Goal: Answer question/provide support

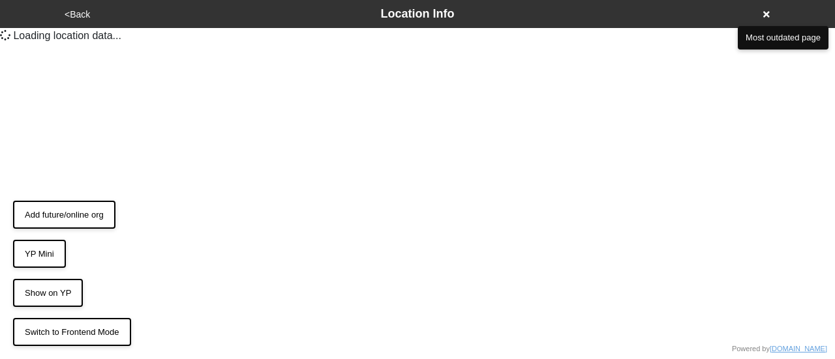
click at [764, 12] on icon at bounding box center [766, 14] width 7 height 7
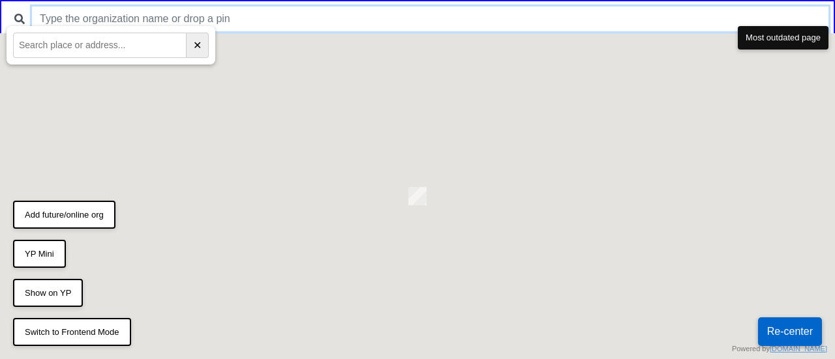
click at [483, 18] on input "text" at bounding box center [430, 19] width 796 height 25
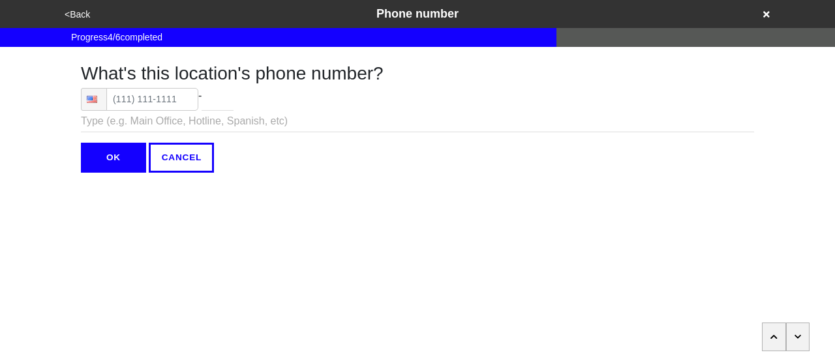
type input "[PHONE_NUMBER]"
type input "4121"
click at [772, 11] on div "<Back Phone number" at bounding box center [417, 14] width 713 height 18
click at [764, 12] on icon at bounding box center [766, 14] width 7 height 7
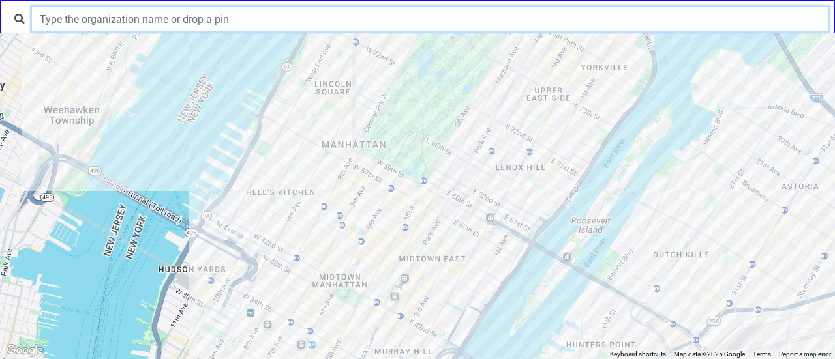
paste input "Sylvia Rivera Law Project (SRLP)"
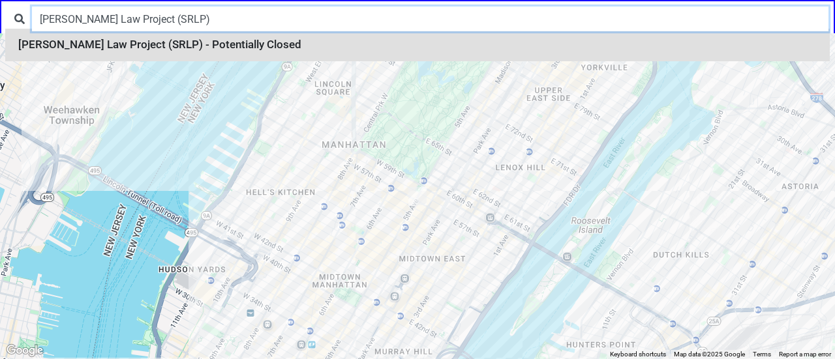
type input "Sylvia Rivera Law Project (SRLP)"
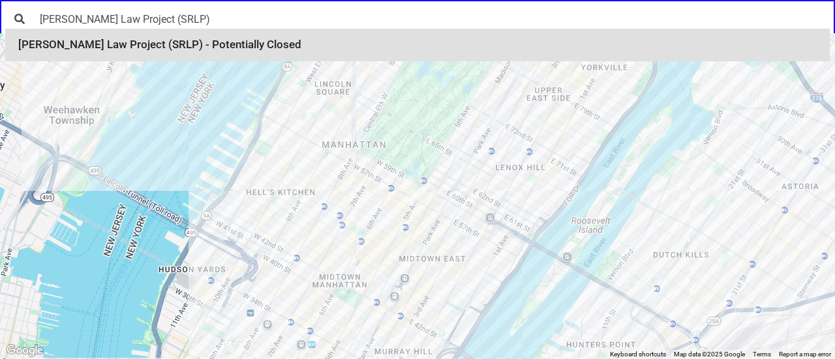
click at [254, 44] on li "Sylvia Rivera Law Project (SRLP) - Potentially Closed" at bounding box center [417, 45] width 824 height 33
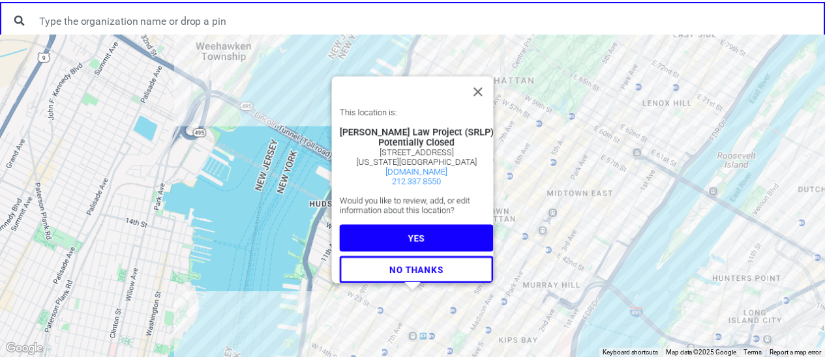
scroll to position [11, 0]
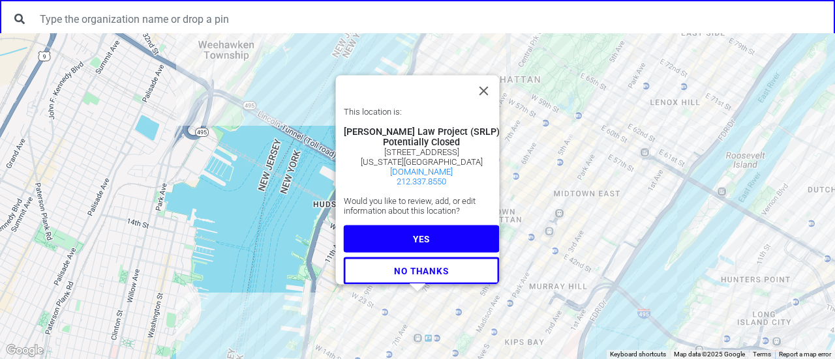
click at [428, 226] on button "YES" at bounding box center [422, 239] width 156 height 27
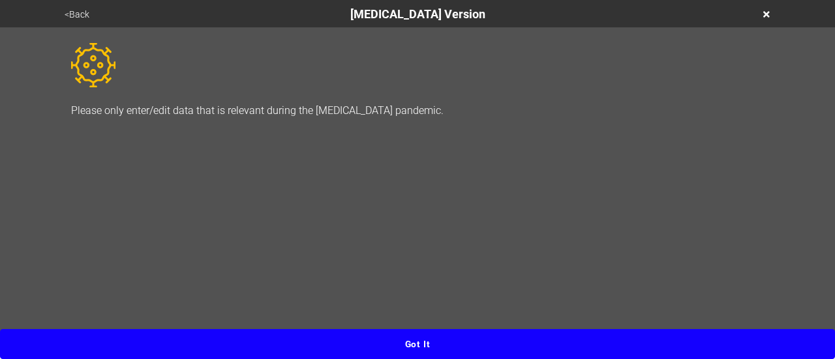
click at [423, 336] on button "Got it" at bounding box center [417, 344] width 835 height 30
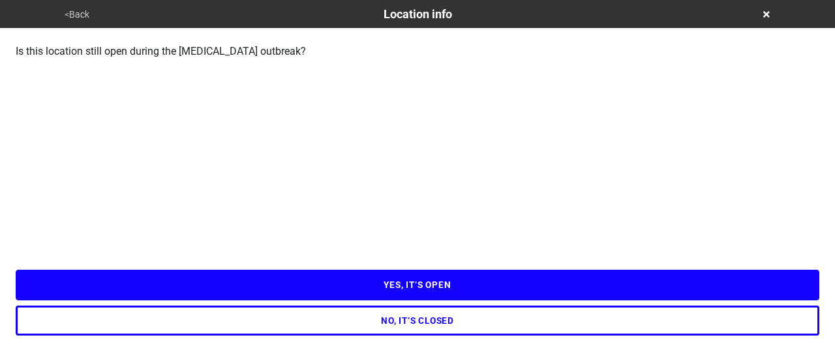
click at [425, 284] on button "YES, IT’S OPEN" at bounding box center [417, 285] width 803 height 30
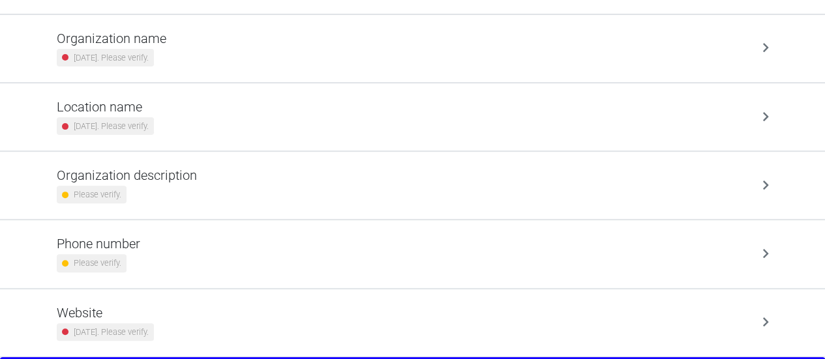
scroll to position [179, 0]
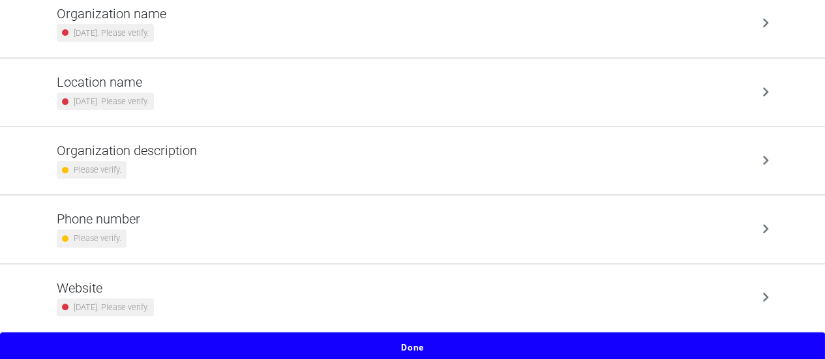
click at [421, 334] on button "Done" at bounding box center [412, 348] width 825 height 30
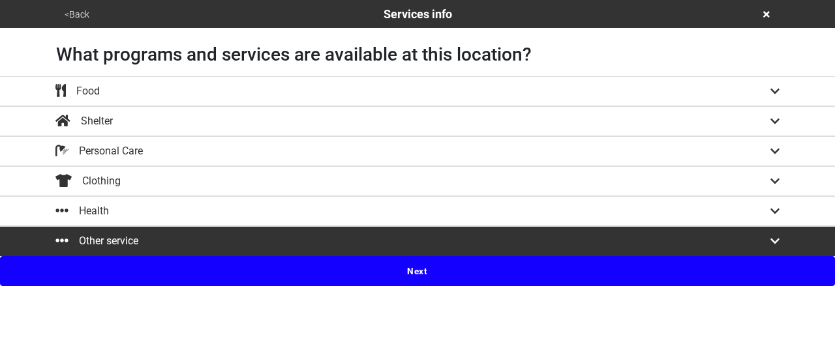
click at [404, 230] on button "Other service" at bounding box center [417, 241] width 835 height 30
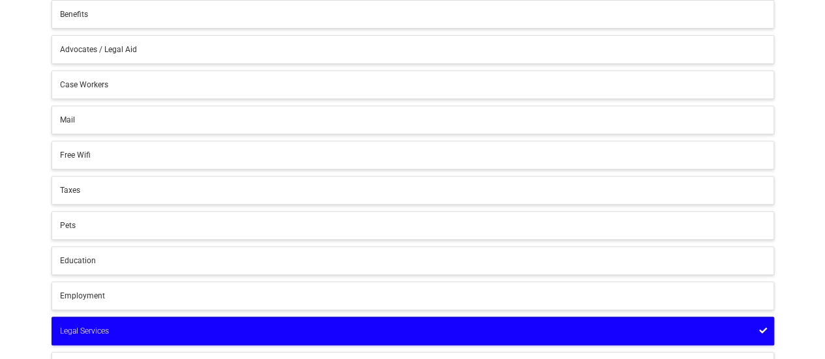
scroll to position [327, 0]
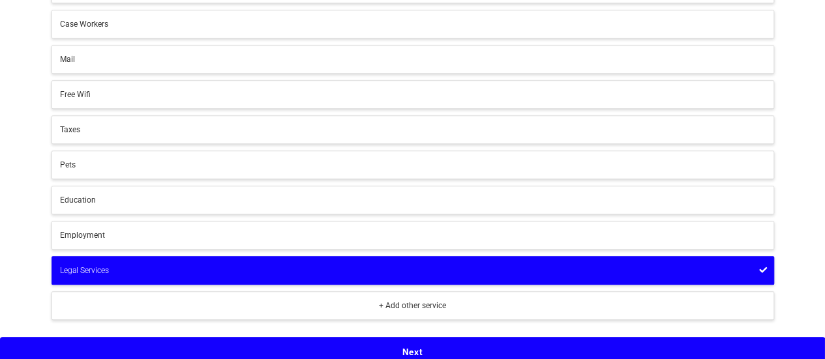
click at [342, 230] on div "Employment" at bounding box center [413, 236] width 706 height 12
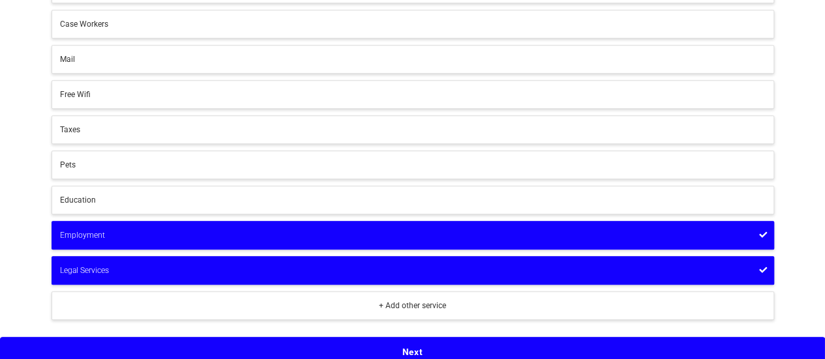
click at [411, 341] on button "Next" at bounding box center [412, 352] width 825 height 30
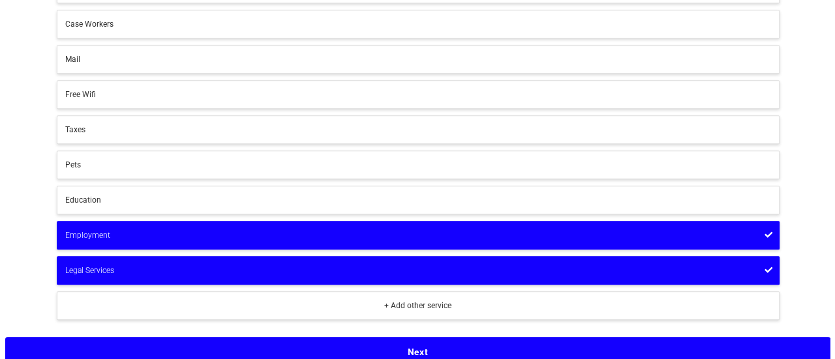
scroll to position [0, 0]
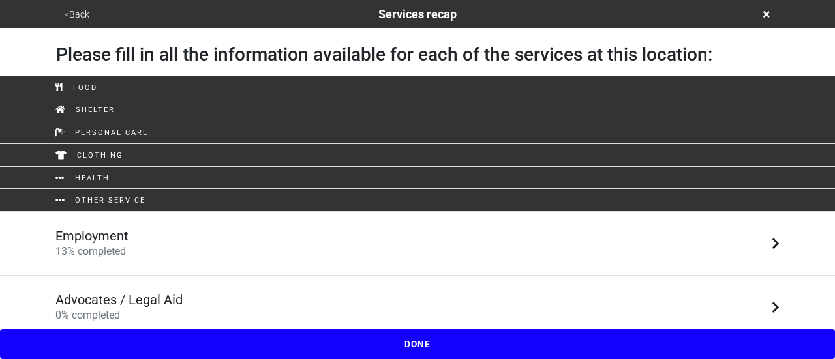
click at [132, 228] on div "Employment 13 % completed" at bounding box center [417, 243] width 743 height 31
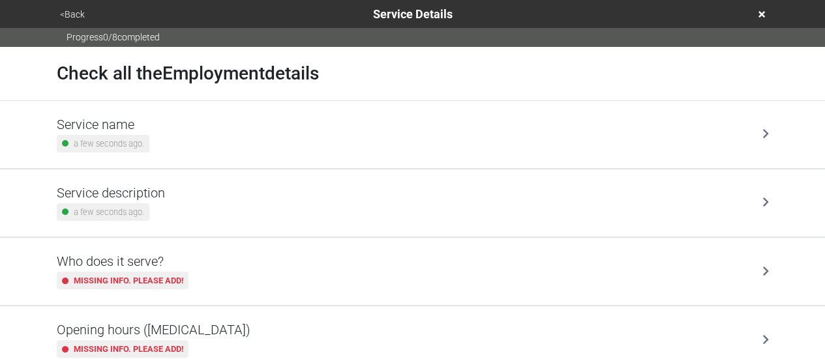
click at [149, 322] on h5 "Opening hours (coronavirus)" at bounding box center [154, 330] width 194 height 16
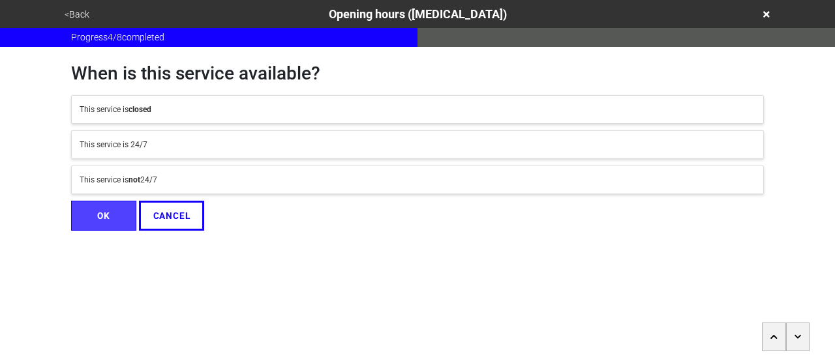
click at [74, 8] on button "<Back" at bounding box center [77, 14] width 33 height 15
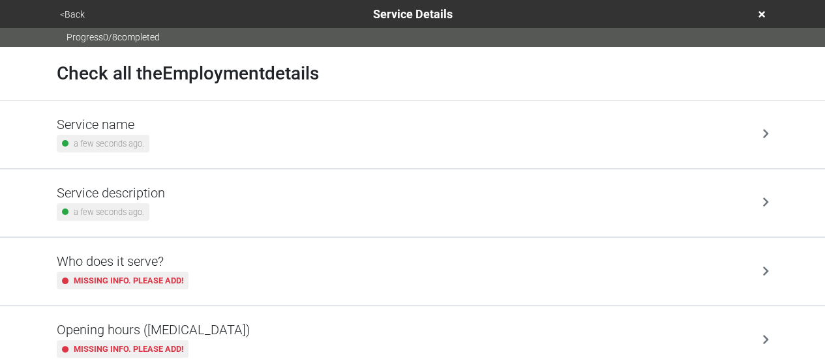
click at [74, 8] on button "<Back" at bounding box center [72, 14] width 33 height 15
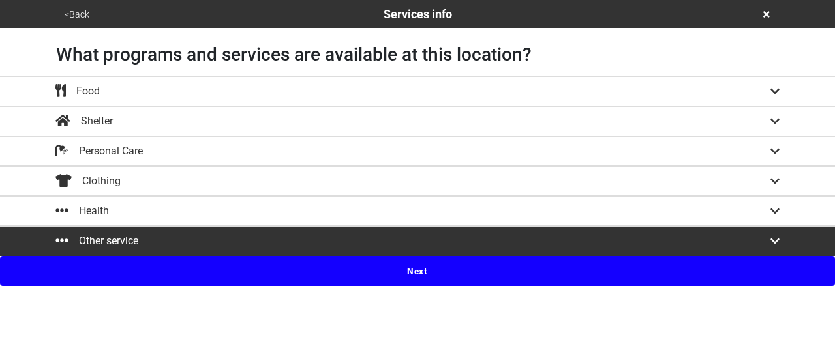
click at [74, 8] on button "<Back" at bounding box center [77, 14] width 33 height 15
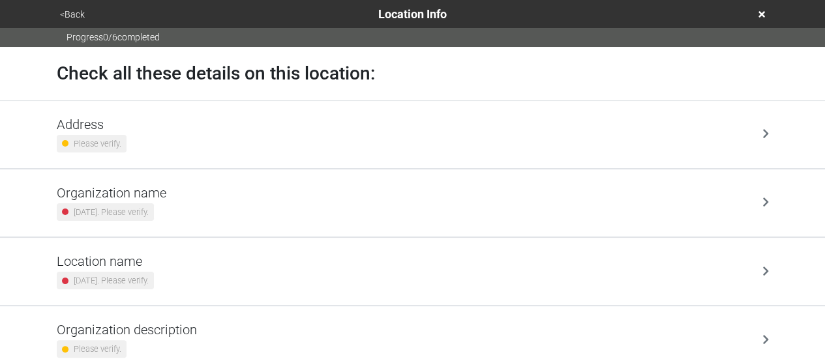
click at [76, 7] on button "<Back" at bounding box center [72, 14] width 33 height 15
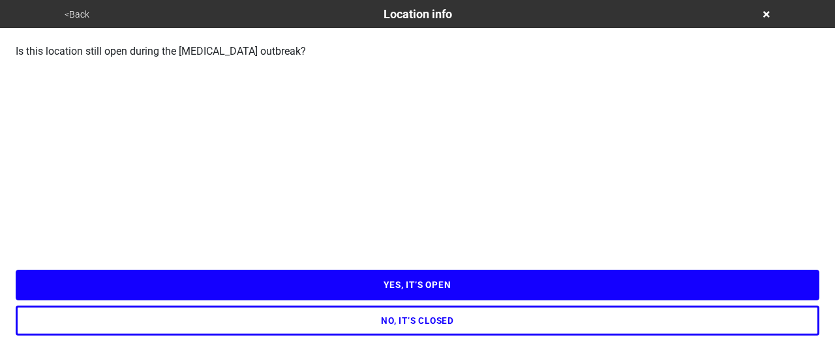
click at [432, 315] on button "NO, IT’S CLOSED" at bounding box center [417, 321] width 803 height 30
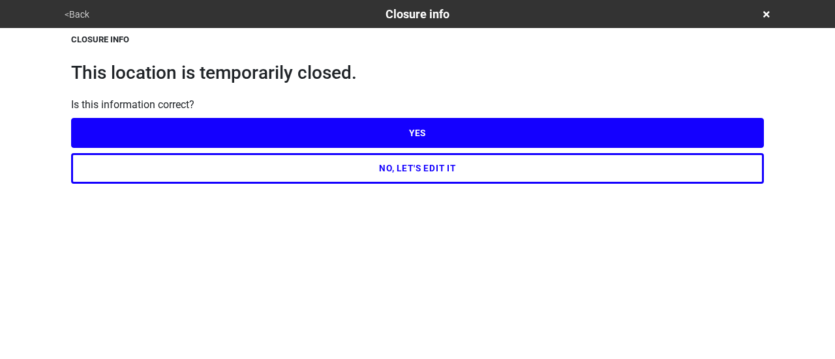
click at [430, 134] on button "YES" at bounding box center [417, 133] width 692 height 30
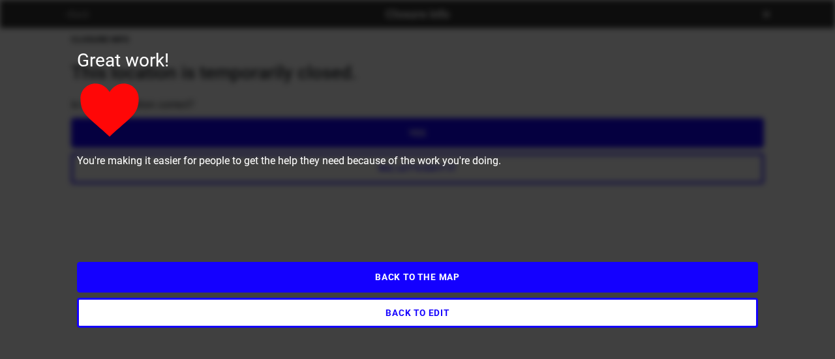
click at [431, 312] on button "BACK TO EDIT" at bounding box center [417, 313] width 681 height 30
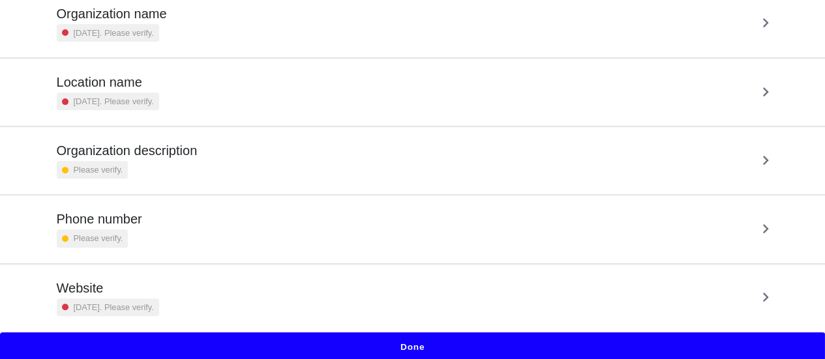
click at [421, 344] on button "Done" at bounding box center [412, 348] width 825 height 30
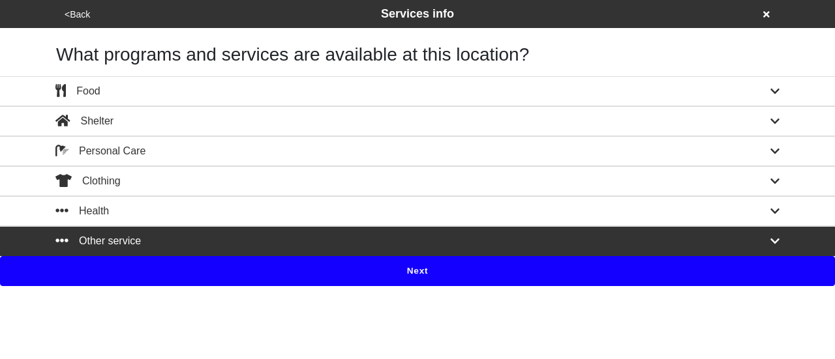
click at [434, 256] on button "Next" at bounding box center [417, 271] width 835 height 30
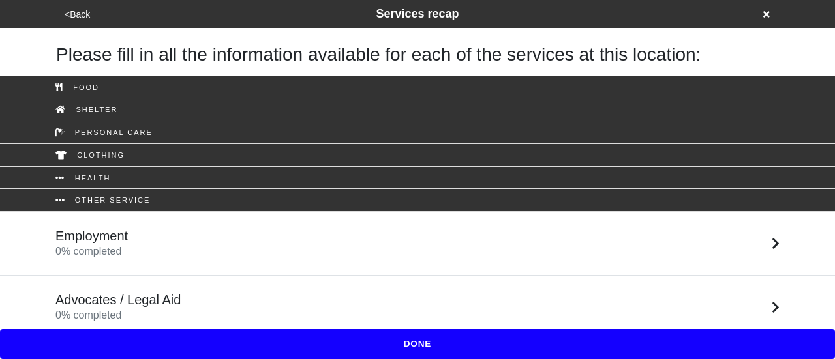
click at [169, 246] on div "Employment 0 % completed" at bounding box center [417, 243] width 743 height 31
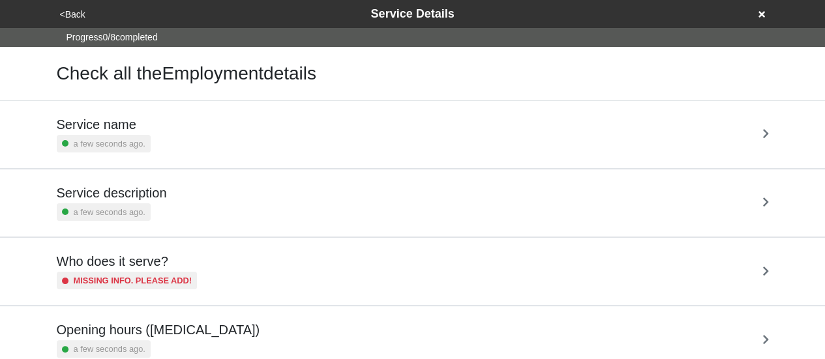
scroll to position [65, 0]
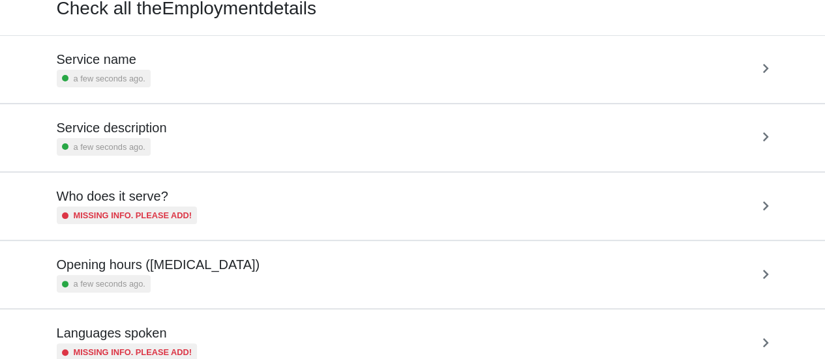
click at [170, 261] on h5 "Opening hours (coronavirus)" at bounding box center [158, 265] width 203 height 16
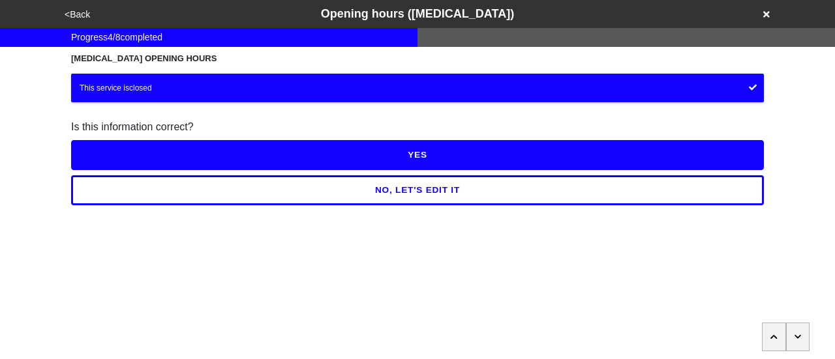
click at [77, 12] on button "<Back" at bounding box center [77, 14] width 33 height 15
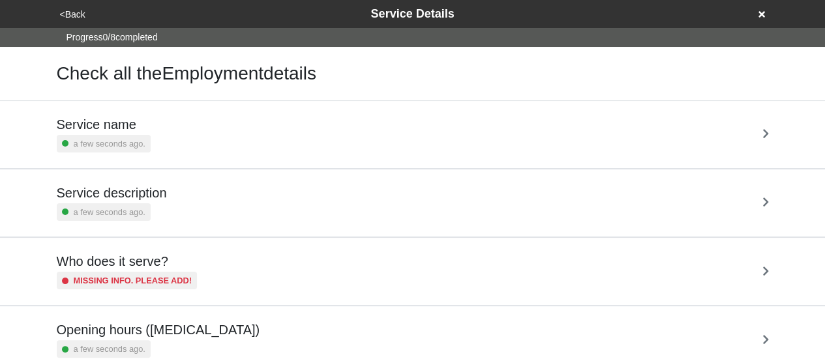
click at [77, 11] on button "<Back" at bounding box center [72, 14] width 33 height 15
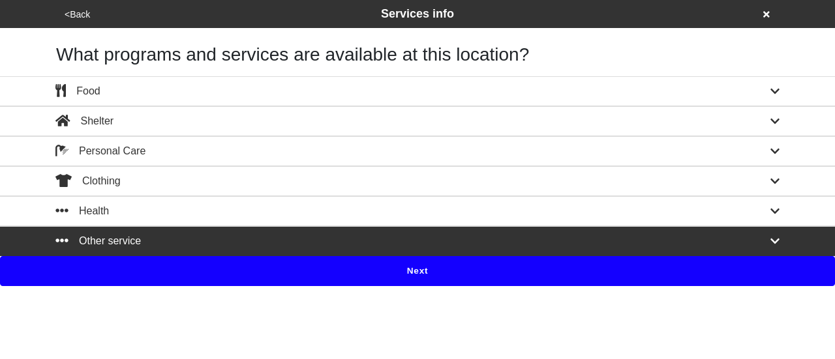
click at [426, 234] on div "Other service" at bounding box center [417, 241] width 743 height 16
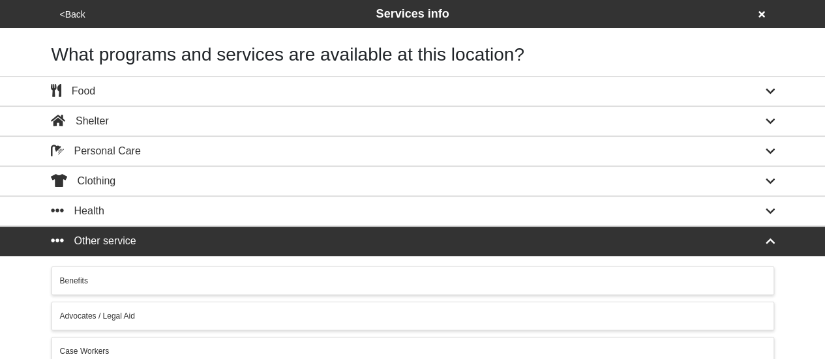
click at [78, 7] on button "<Back" at bounding box center [72, 14] width 33 height 15
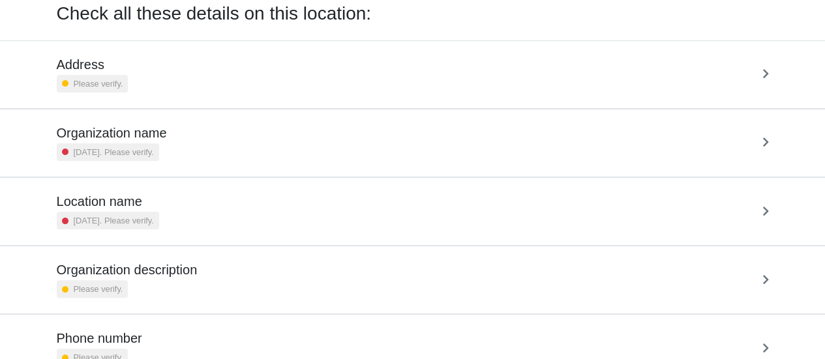
scroll to position [179, 0]
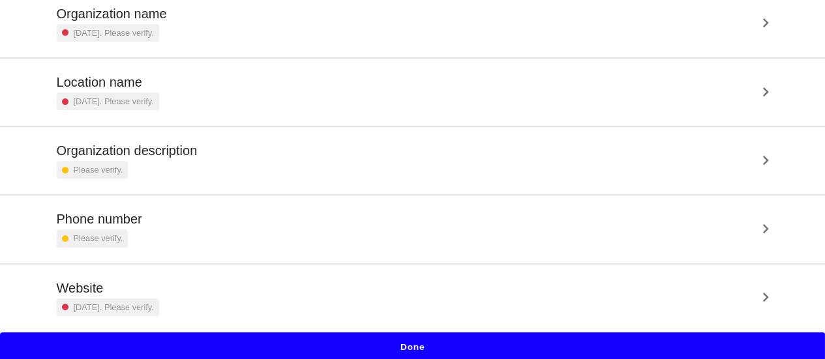
click at [432, 346] on button "Done" at bounding box center [412, 348] width 825 height 30
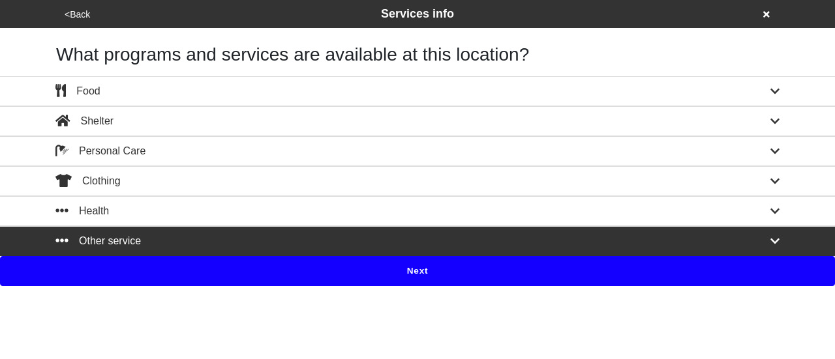
click at [424, 239] on div "Other service" at bounding box center [417, 241] width 743 height 16
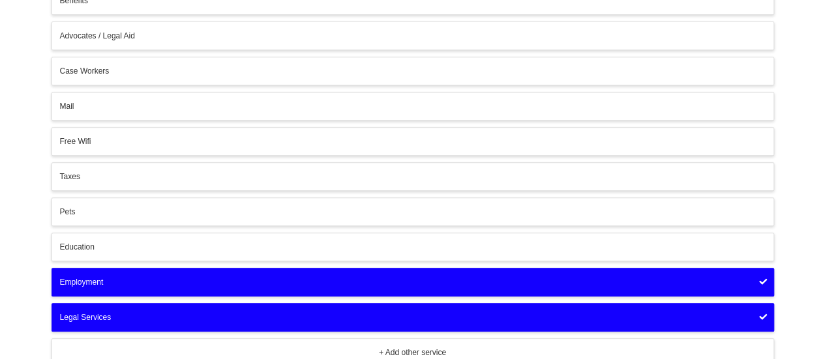
scroll to position [327, 0]
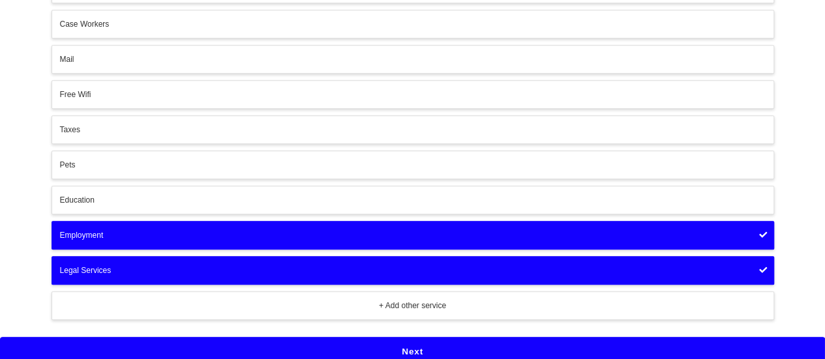
click at [318, 230] on div "Employment" at bounding box center [413, 236] width 706 height 12
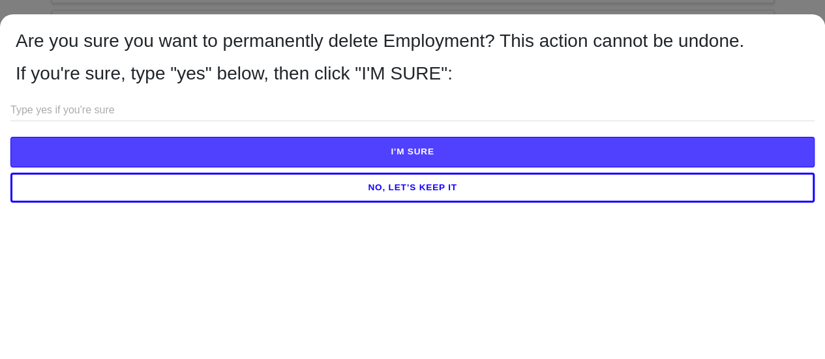
click at [245, 117] on input "text" at bounding box center [412, 111] width 804 height 22
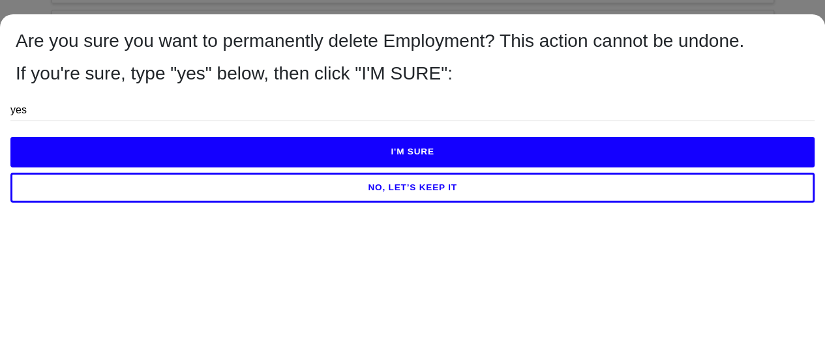
type input "yes"
click at [258, 148] on button "I'M SURE" at bounding box center [412, 152] width 804 height 30
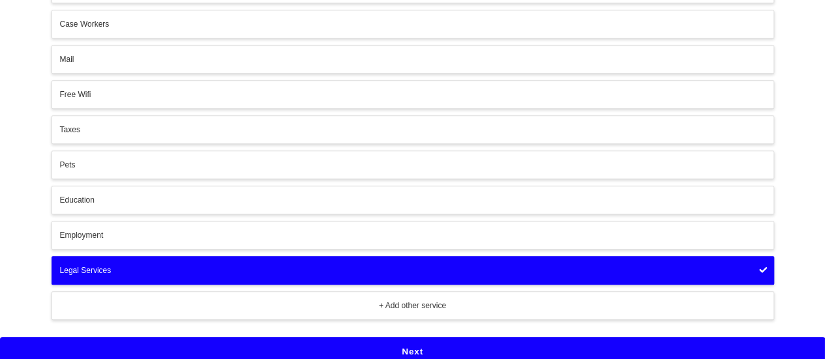
click at [329, 256] on button "Legal Services" at bounding box center [413, 270] width 722 height 29
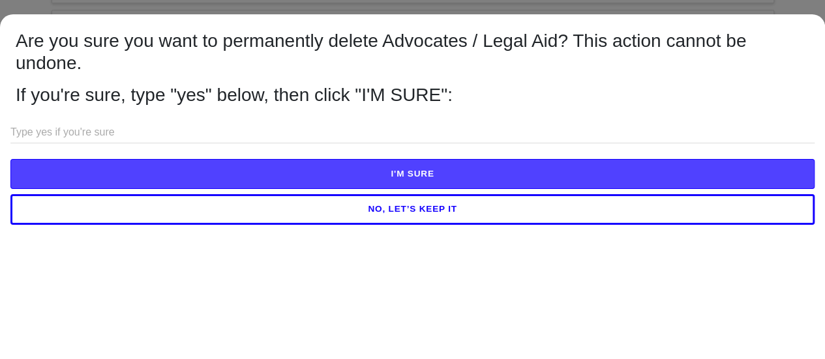
click at [284, 127] on input "text" at bounding box center [412, 133] width 804 height 22
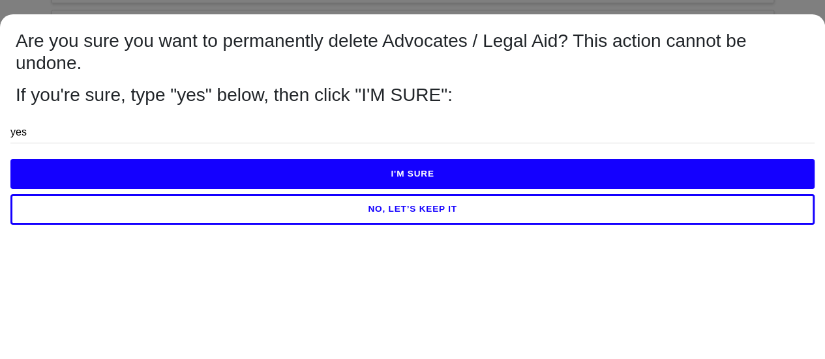
type input "yes"
click at [305, 173] on button "I'M SURE" at bounding box center [412, 174] width 804 height 30
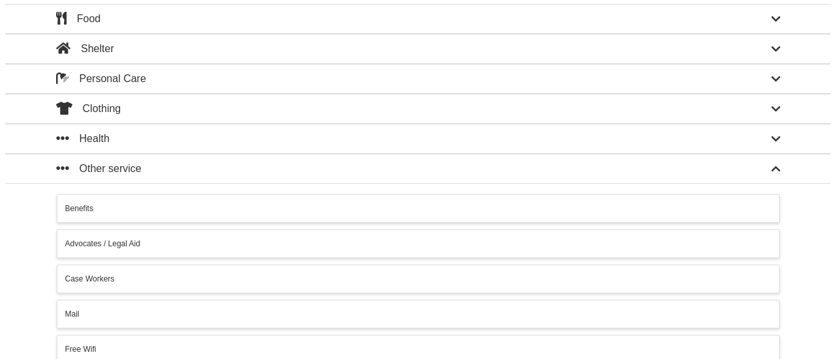
scroll to position [0, 0]
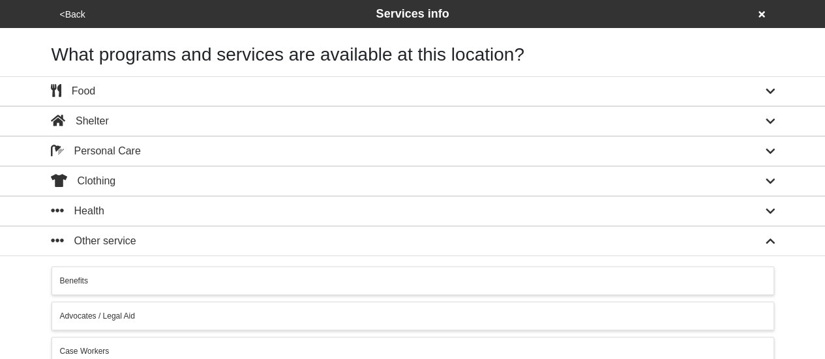
click at [74, 18] on button "<Back" at bounding box center [72, 14] width 33 height 15
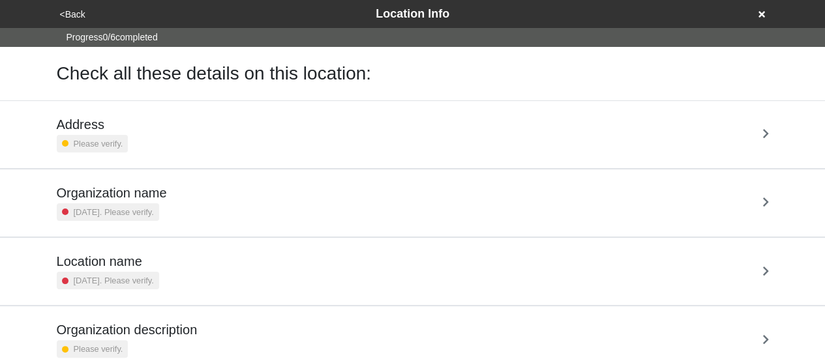
click at [74, 18] on button "<Back" at bounding box center [72, 14] width 33 height 15
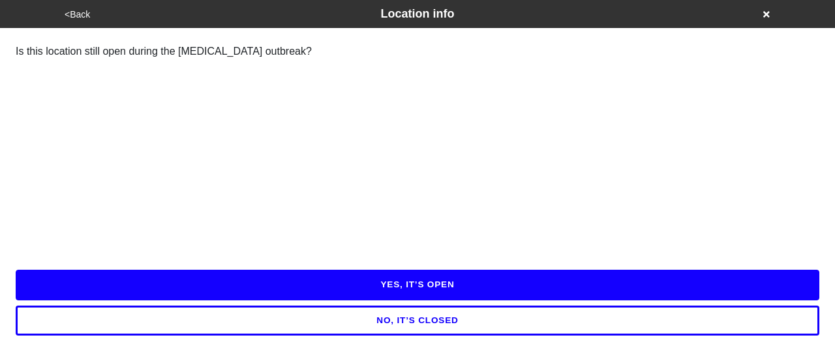
click at [415, 310] on button "NO, IT’S CLOSED" at bounding box center [417, 321] width 803 height 30
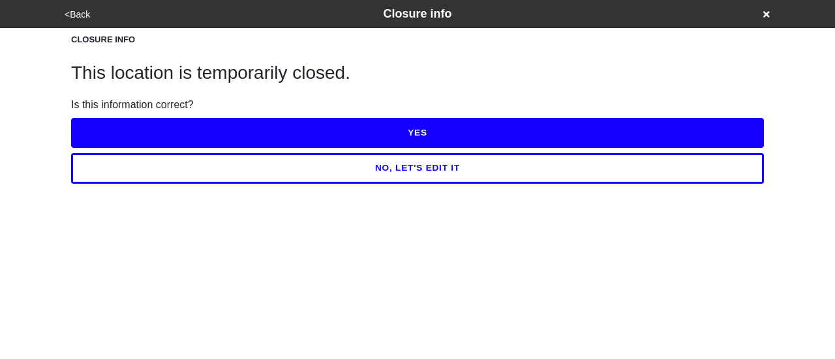
click at [282, 130] on button "YES" at bounding box center [417, 133] width 692 height 30
